Goal: Task Accomplishment & Management: Use online tool/utility

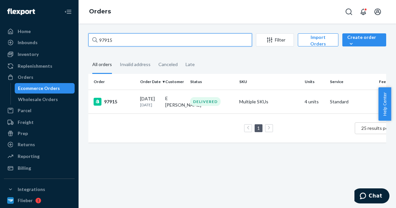
drag, startPoint x: 120, startPoint y: 41, endPoint x: 88, endPoint y: 40, distance: 32.4
click at [88, 40] on div "97915 Filter Import Orders Create order Ecommerce order Removal order All order…" at bounding box center [237, 91] width 308 height 116
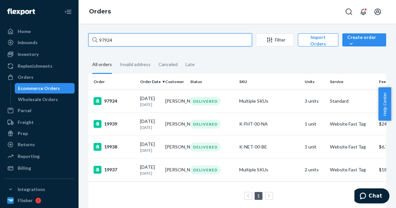
type input "97924"
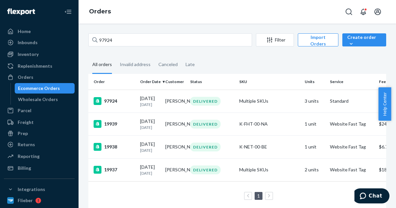
click at [121, 102] on div "97924" at bounding box center [114, 101] width 41 height 8
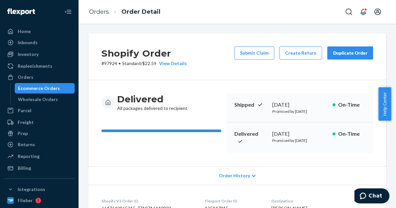
click at [305, 57] on button "Create Return" at bounding box center [300, 52] width 43 height 13
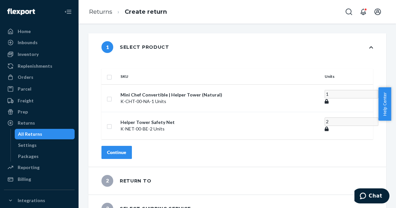
click at [112, 122] on input "checkbox" at bounding box center [109, 125] width 5 height 7
checkbox input "true"
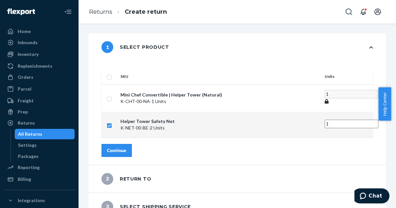
type input "1"
click at [325, 120] on input "1" at bounding box center [352, 124] width 54 height 9
click at [126, 147] on div "Continue" at bounding box center [116, 150] width 19 height 7
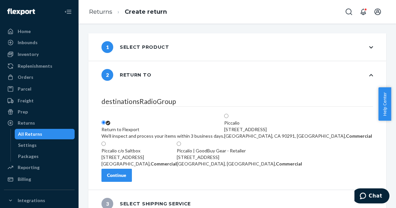
click at [263, 149] on div "Piccalio | GoodBuy Gear - Retailer [STREET_ADDRESS], Commercial" at bounding box center [239, 158] width 125 height 20
click at [181, 146] on input "Piccalio | GoodBuy Gear - Retailer [STREET_ADDRESS], Commercial" at bounding box center [179, 144] width 4 height 4
radio input "true"
click at [126, 179] on div "Continue" at bounding box center [116, 175] width 19 height 7
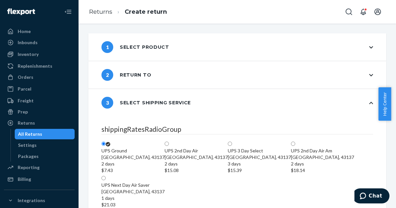
scroll to position [122, 0]
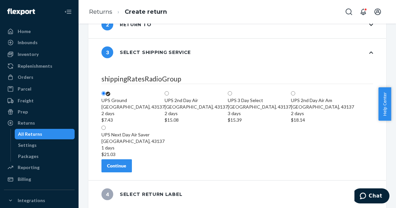
click at [126, 167] on div "Continue" at bounding box center [116, 166] width 19 height 7
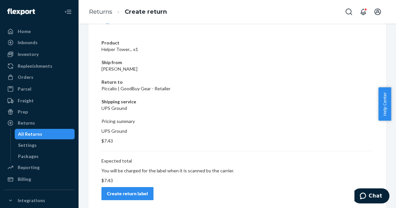
scroll to position [51, 0]
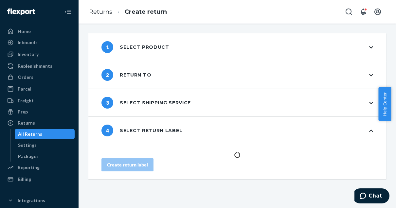
scroll to position [0, 0]
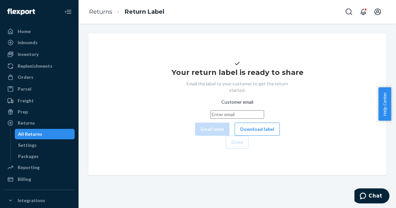
drag, startPoint x: 226, startPoint y: 146, endPoint x: 215, endPoint y: 147, distance: 11.8
click at [235, 136] on button "Download label" at bounding box center [257, 129] width 45 height 13
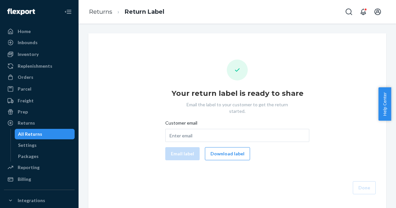
click at [30, 79] on div "Orders" at bounding box center [26, 77] width 16 height 7
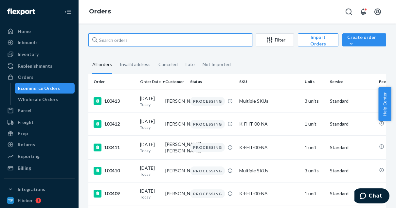
click at [112, 44] on input "text" at bounding box center [170, 39] width 164 height 13
paste input "100201"
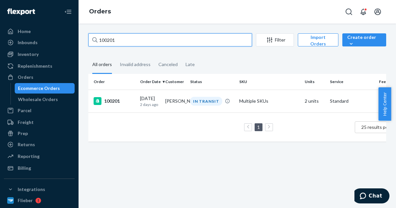
type input "100201"
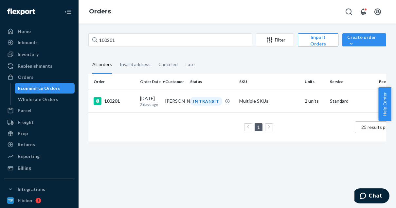
click at [116, 99] on div "100201" at bounding box center [114, 101] width 41 height 8
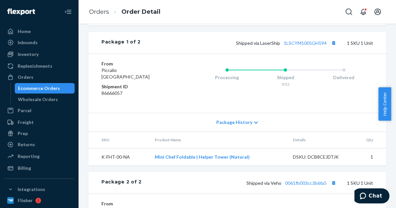
scroll to position [295, 0]
